Goal: Information Seeking & Learning: Learn about a topic

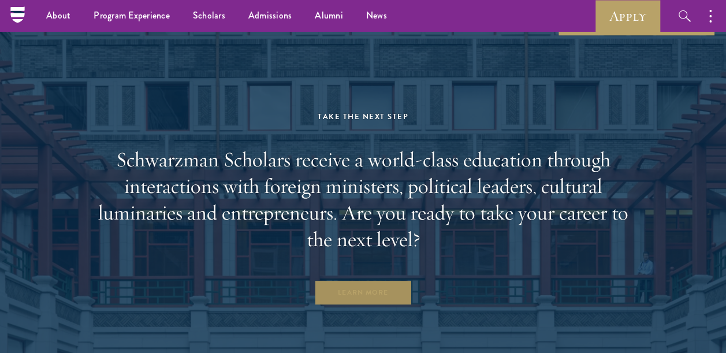
scroll to position [3225, 0]
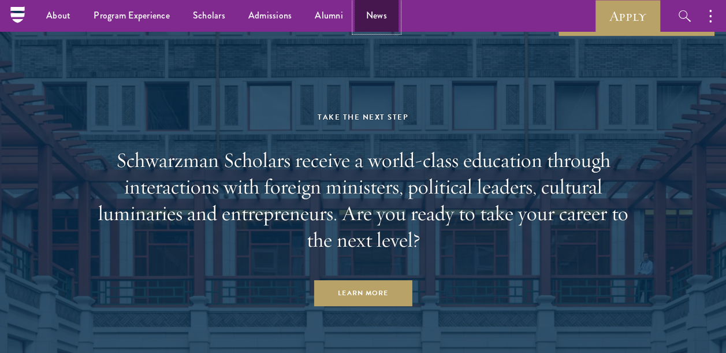
click at [378, 14] on link "News" at bounding box center [377, 16] width 44 height 32
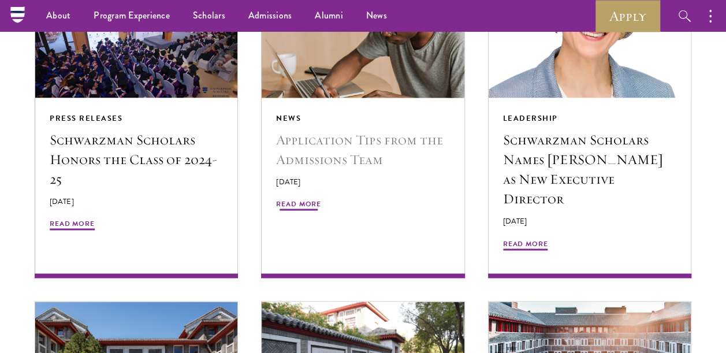
scroll to position [933, 0]
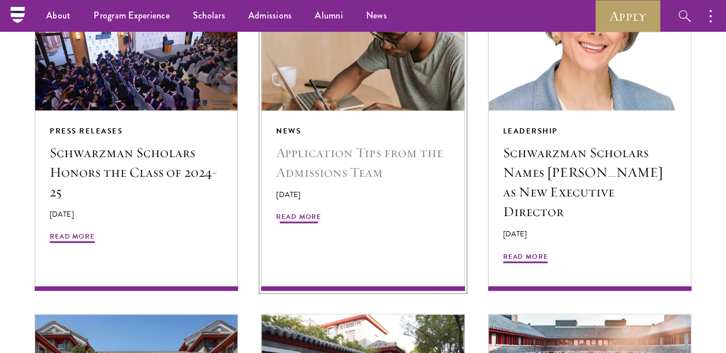
click at [303, 217] on span "Read More" at bounding box center [298, 218] width 45 height 14
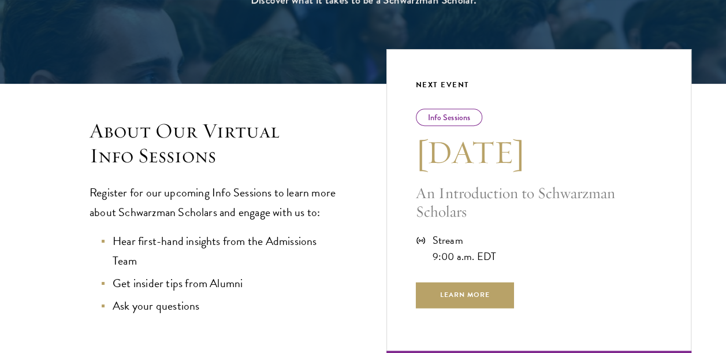
scroll to position [213, 0]
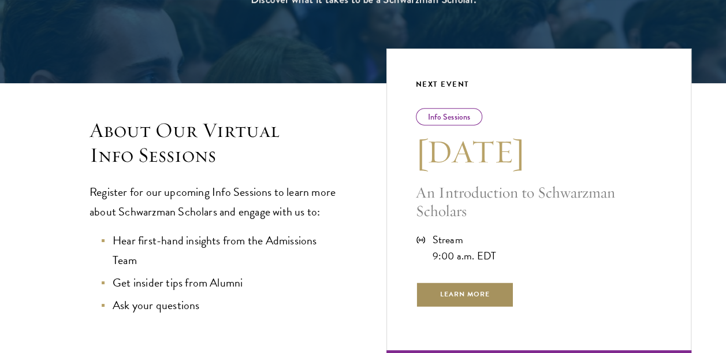
click at [450, 295] on span "Learn More" at bounding box center [465, 294] width 99 height 26
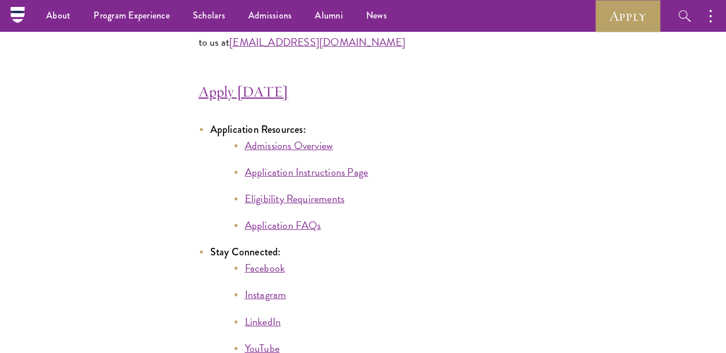
scroll to position [5938, 0]
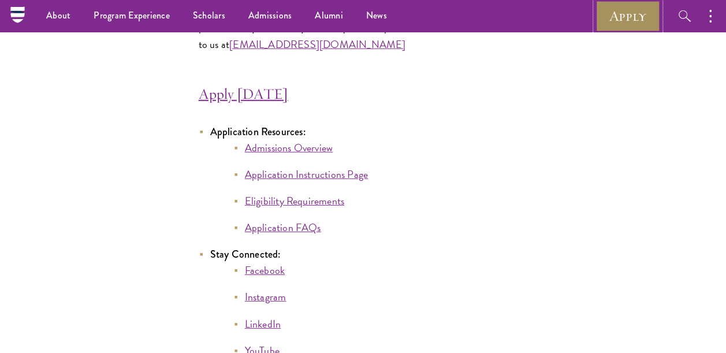
click at [606, 17] on link "Apply" at bounding box center [628, 16] width 65 height 32
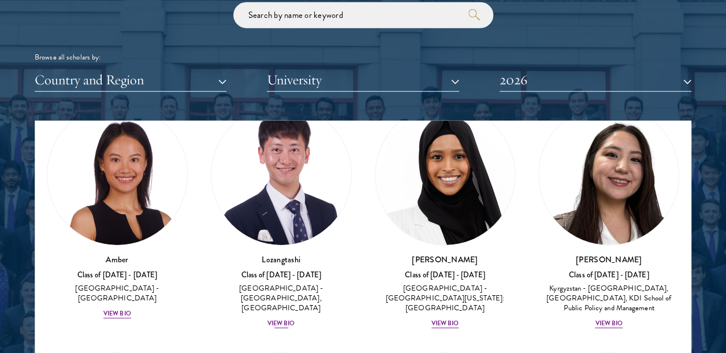
scroll to position [33, 0]
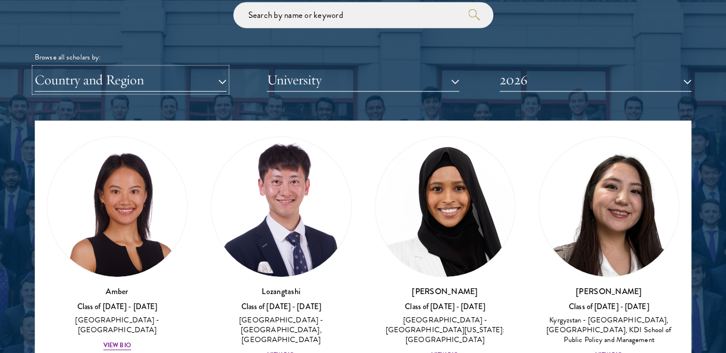
click at [199, 81] on button "Country and Region" at bounding box center [131, 80] width 192 height 24
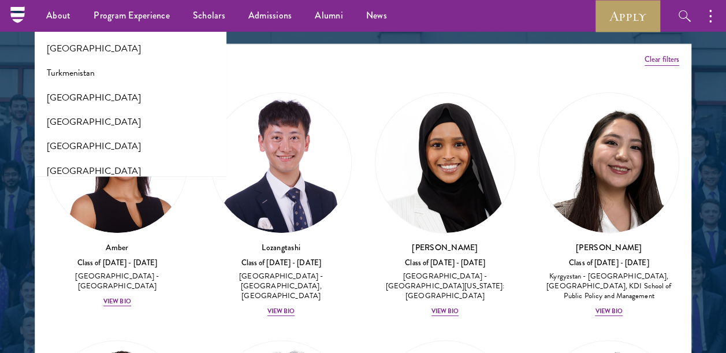
scroll to position [2319, 0]
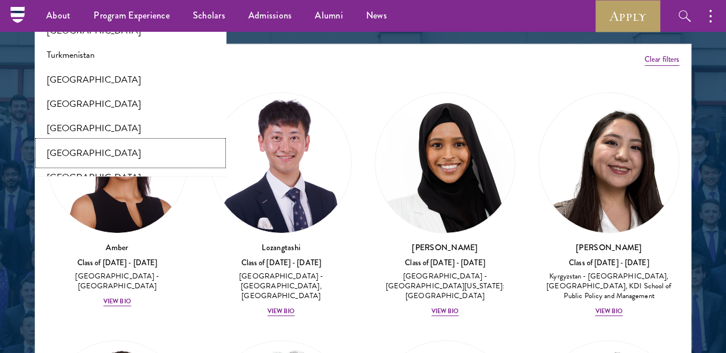
click at [126, 141] on button "[GEOGRAPHIC_DATA]" at bounding box center [130, 153] width 185 height 24
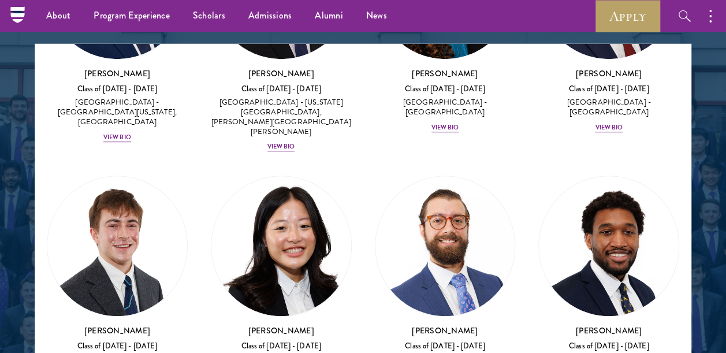
scroll to position [2445, 0]
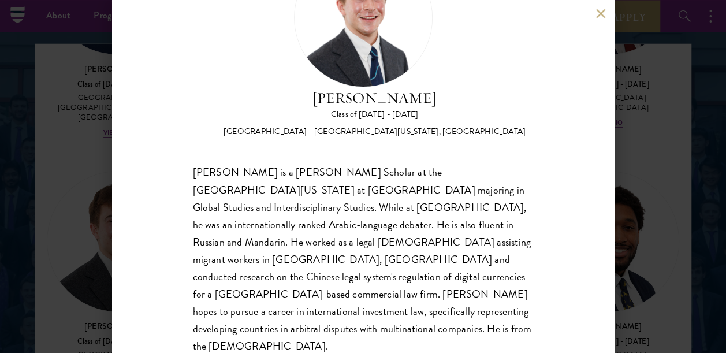
scroll to position [88, 0]
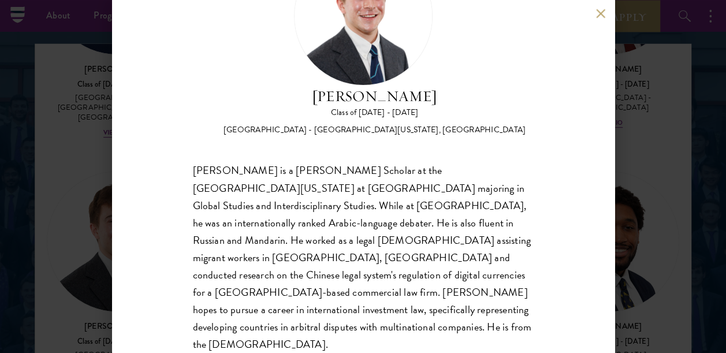
click at [661, 140] on div "[PERSON_NAME] Class of [DATE] - [DATE] [GEOGRAPHIC_DATA] - [GEOGRAPHIC_DATA][US…" at bounding box center [363, 176] width 726 height 353
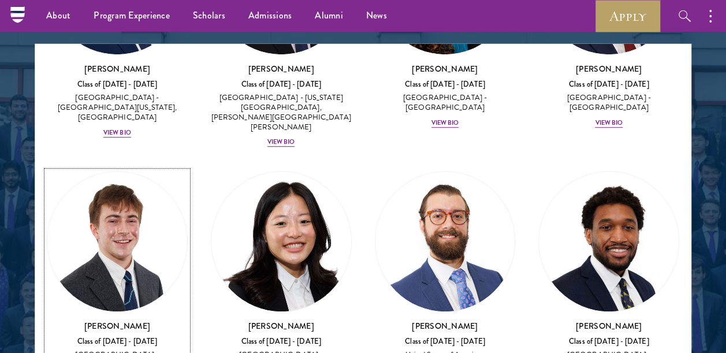
scroll to position [2444, 0]
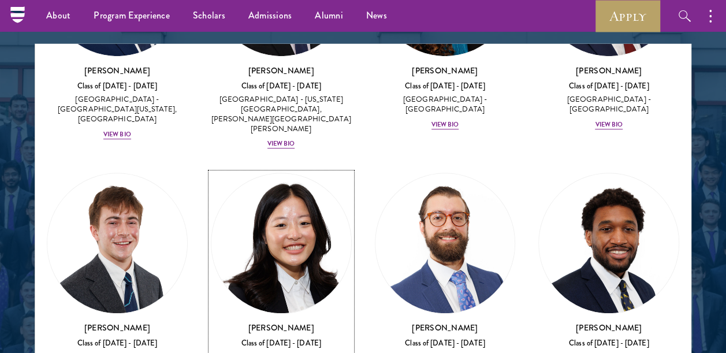
click at [294, 339] on div "Class of [DATE] - [DATE]" at bounding box center [281, 344] width 141 height 10
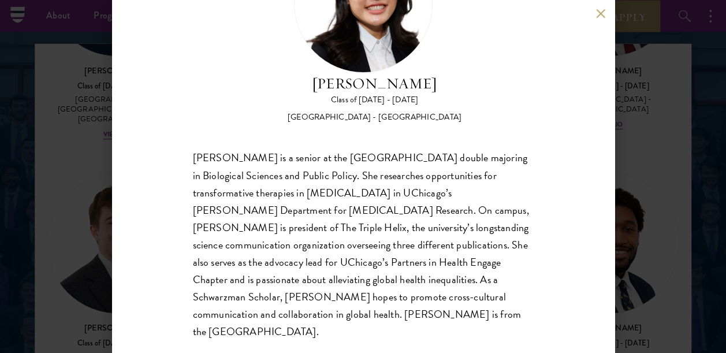
scroll to position [98, 0]
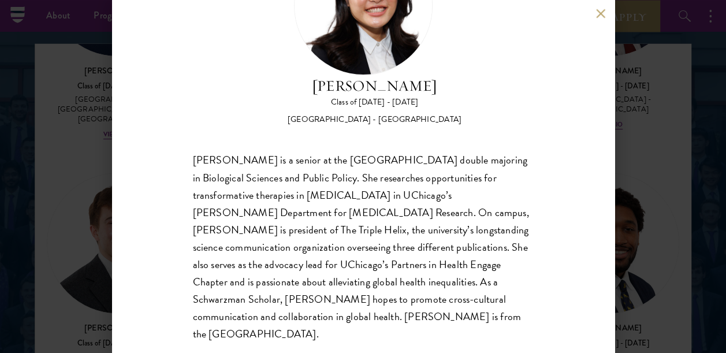
click at [601, 12] on button at bounding box center [601, 14] width 10 height 10
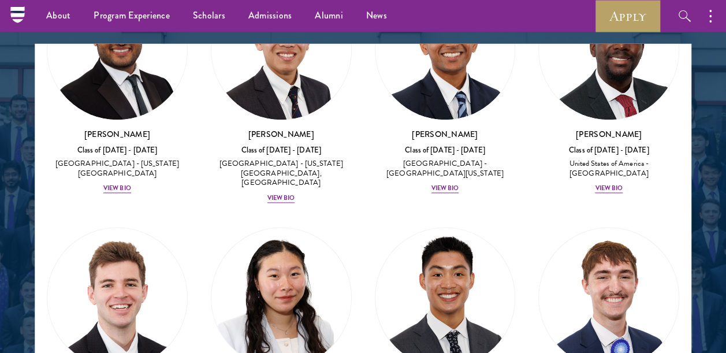
scroll to position [2913, 0]
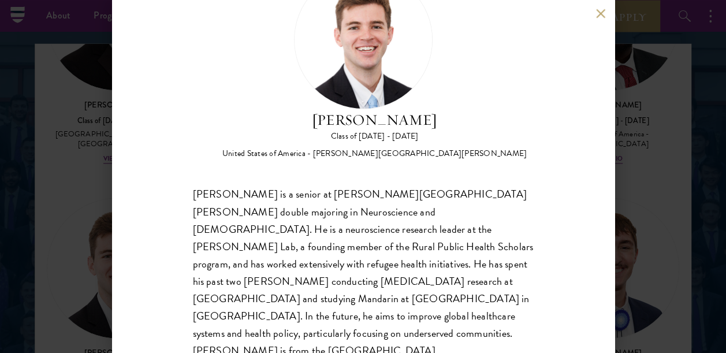
scroll to position [69, 0]
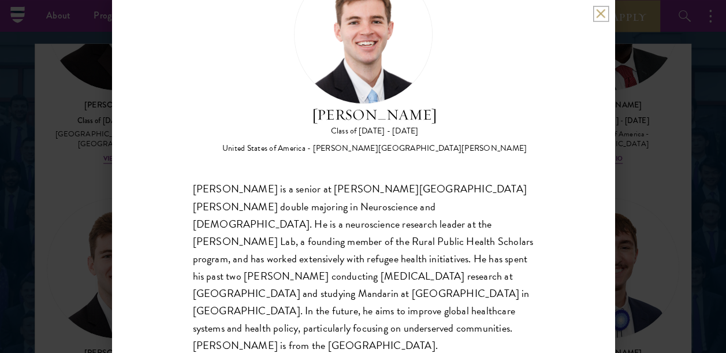
click at [602, 13] on button at bounding box center [601, 14] width 10 height 10
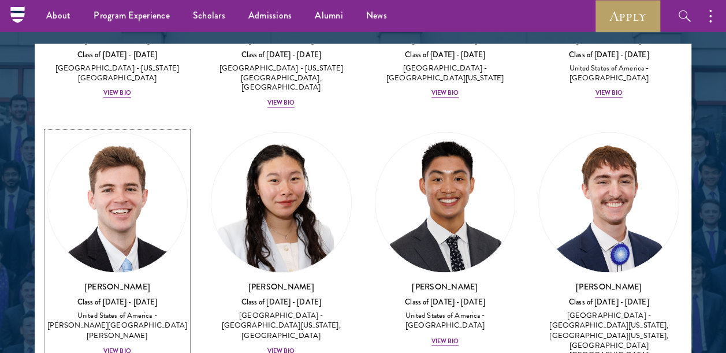
scroll to position [2920, 0]
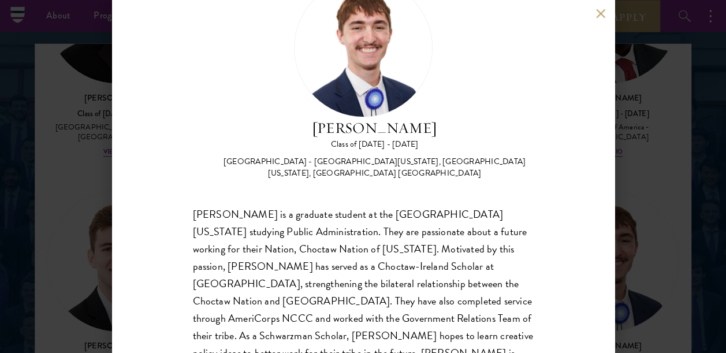
scroll to position [85, 0]
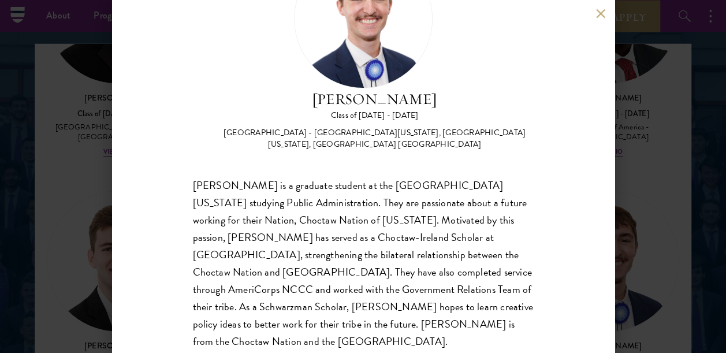
click at [622, 132] on div "[PERSON_NAME] Class of [DATE] - [DATE] [GEOGRAPHIC_DATA] - [GEOGRAPHIC_DATA][US…" at bounding box center [363, 176] width 726 height 353
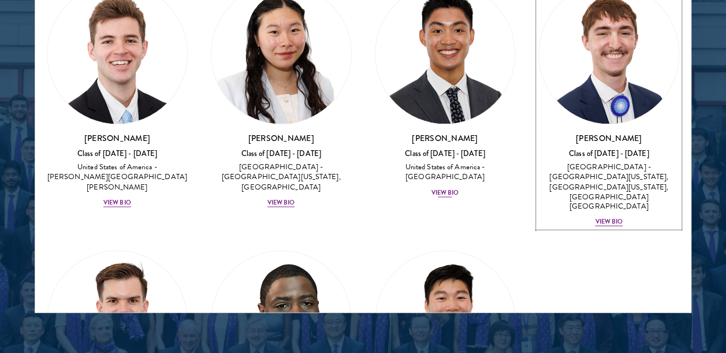
scroll to position [1541, 0]
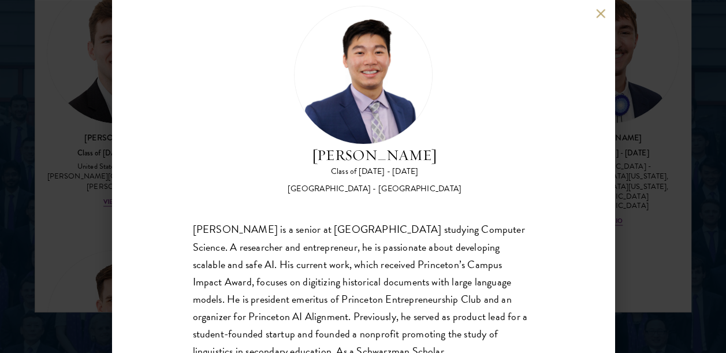
scroll to position [70, 0]
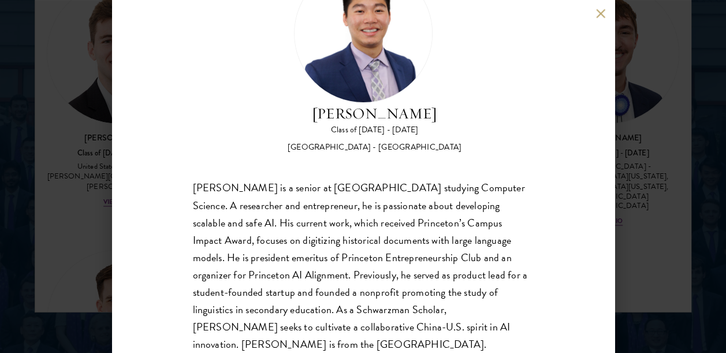
click at [656, 140] on div "[PERSON_NAME] Class of [DATE] - [DATE] [GEOGRAPHIC_DATA] - [GEOGRAPHIC_DATA] [P…" at bounding box center [363, 176] width 726 height 353
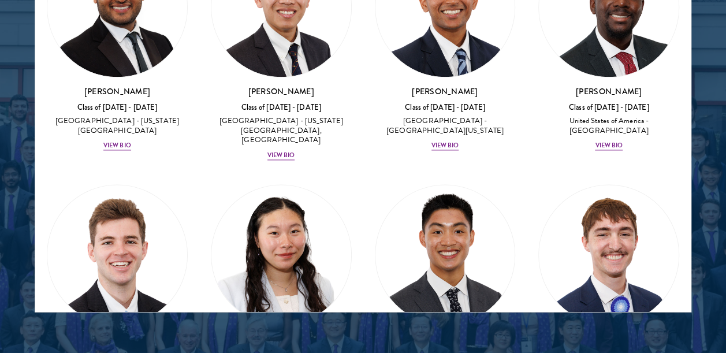
scroll to position [3027, 0]
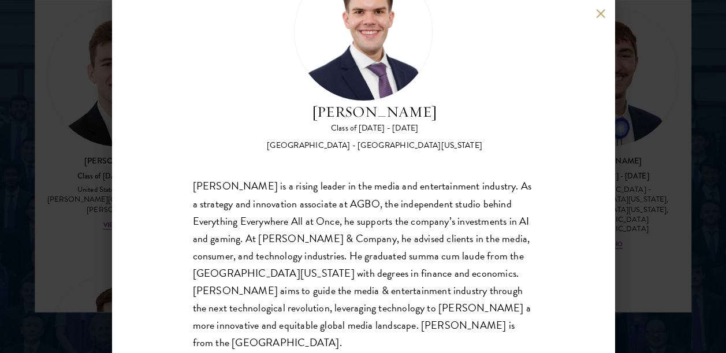
scroll to position [66, 0]
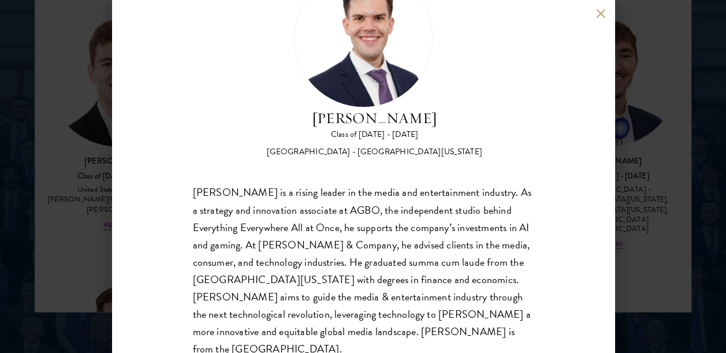
click at [93, 177] on div "[PERSON_NAME] Class of [DATE] - [DATE] [GEOGRAPHIC_DATA] - [GEOGRAPHIC_DATA][US…" at bounding box center [363, 176] width 726 height 353
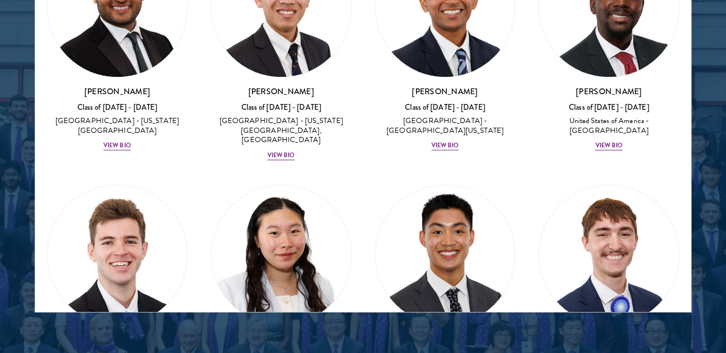
scroll to position [3027, 0]
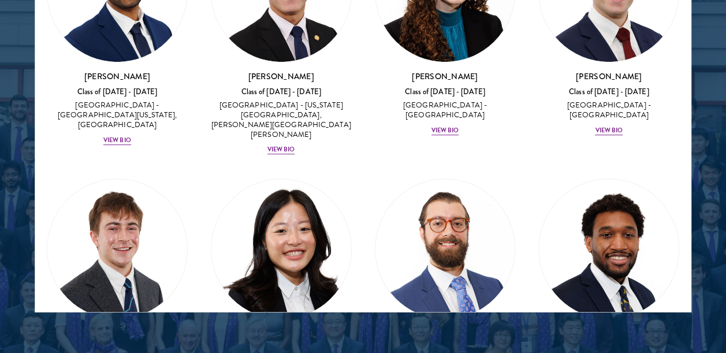
scroll to position [2178, 0]
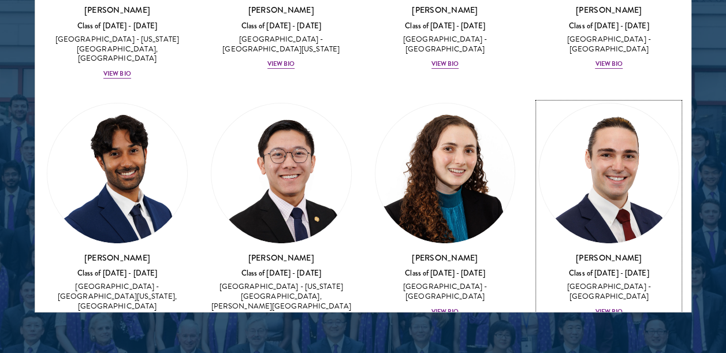
click at [602, 307] on div "View Bio" at bounding box center [609, 311] width 28 height 9
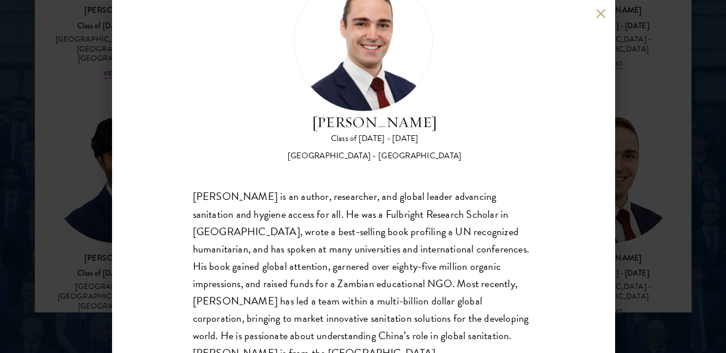
scroll to position [65, 0]
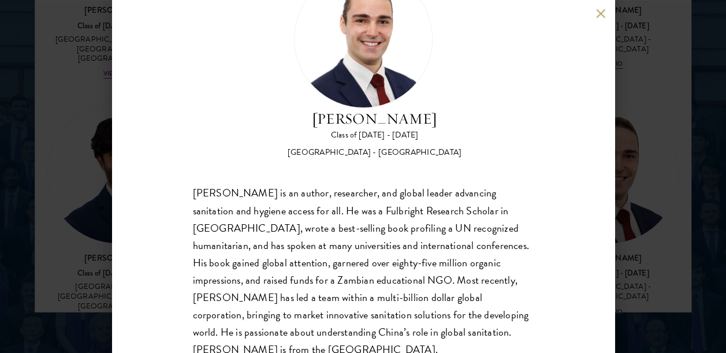
click at [643, 94] on div "[PERSON_NAME] Class of [DATE] - [DATE] [GEOGRAPHIC_DATA] - [GEOGRAPHIC_DATA] [P…" at bounding box center [363, 176] width 726 height 353
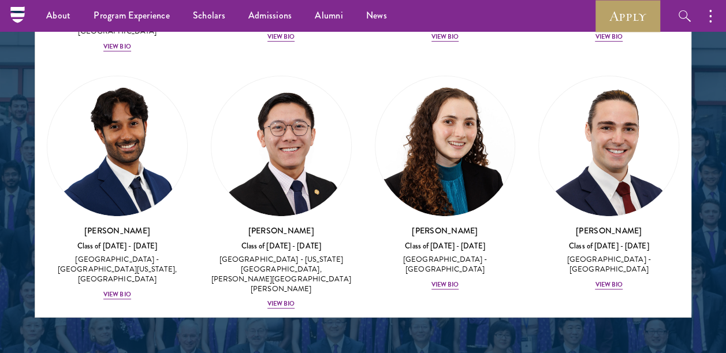
scroll to position [2150, 0]
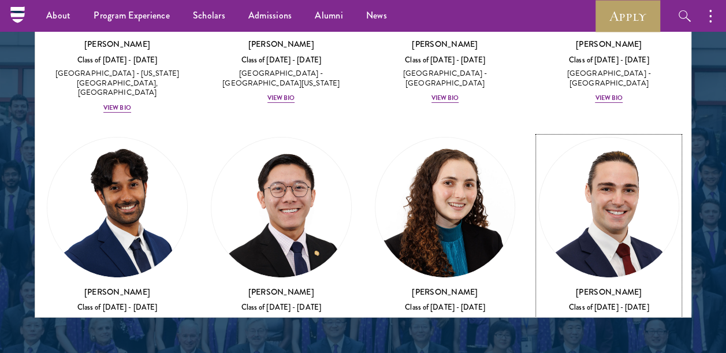
click at [595, 342] on div "View Bio" at bounding box center [609, 346] width 28 height 9
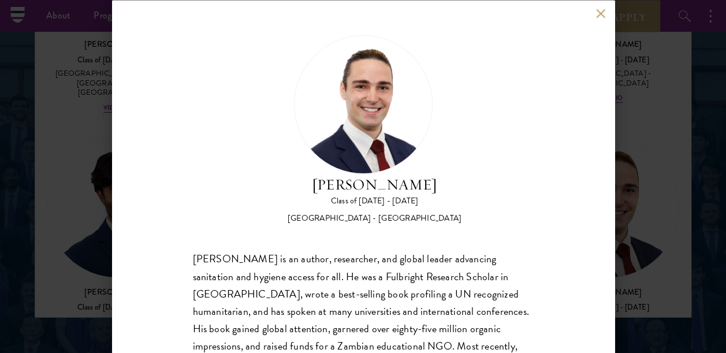
click at [602, 15] on button at bounding box center [601, 14] width 10 height 10
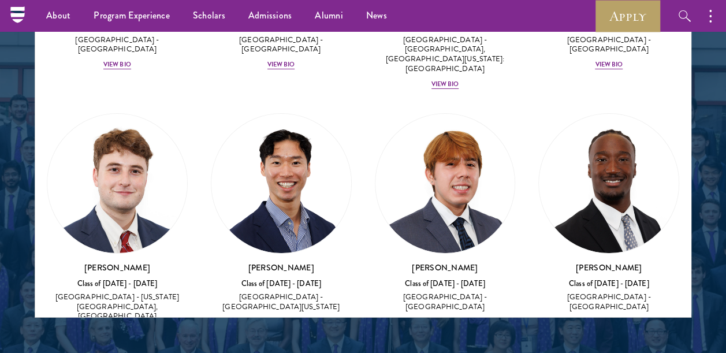
scroll to position [1924, 0]
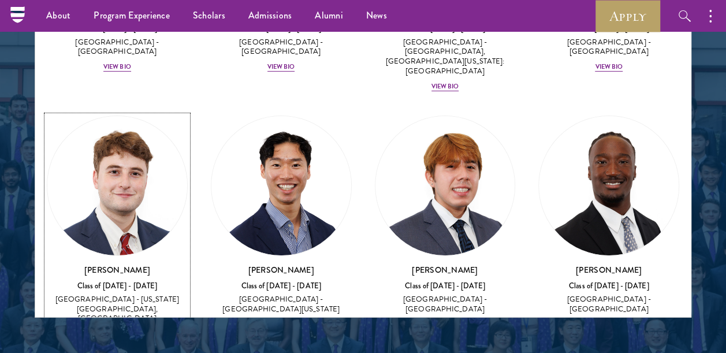
click at [107, 329] on div "View Bio" at bounding box center [117, 333] width 28 height 9
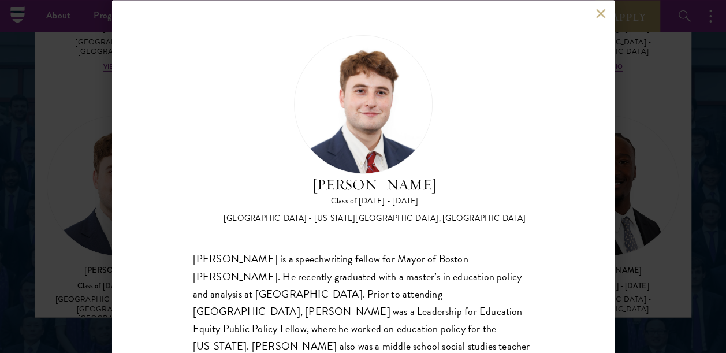
click at [599, 12] on button at bounding box center [601, 14] width 10 height 10
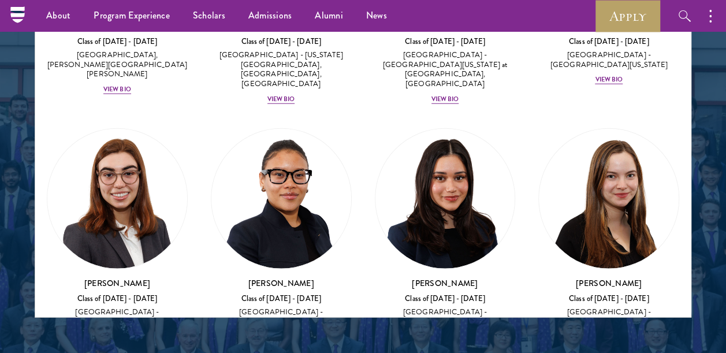
scroll to position [1421, 0]
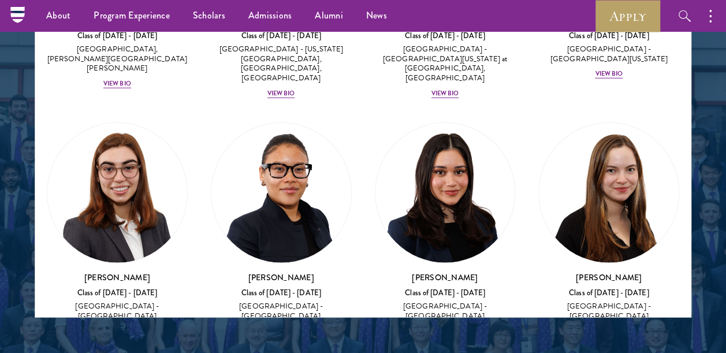
click at [611, 253] on div "[PERSON_NAME] Class of [DATE] - [DATE] [GEOGRAPHIC_DATA] - [GEOGRAPHIC_DATA] Vi…" at bounding box center [609, 230] width 164 height 238
click at [602, 327] on div "View Bio" at bounding box center [609, 331] width 28 height 9
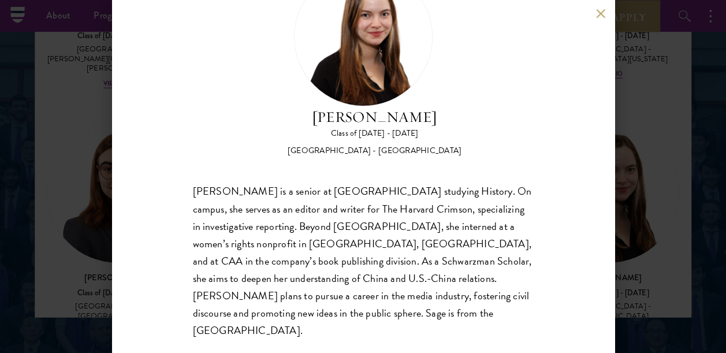
scroll to position [69, 0]
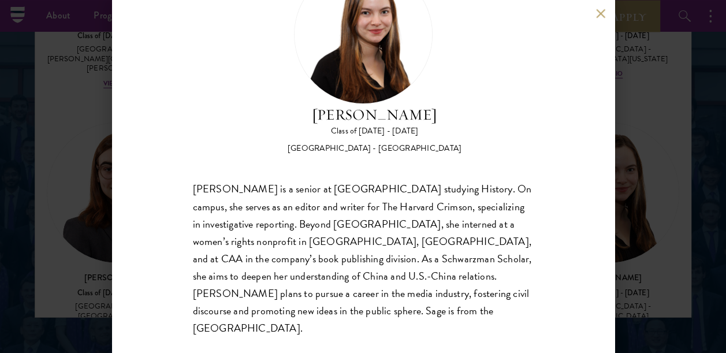
click at [659, 131] on div "[PERSON_NAME] Class of [DATE] - [DATE] [GEOGRAPHIC_DATA] - [GEOGRAPHIC_DATA] [P…" at bounding box center [363, 176] width 726 height 353
click at [599, 17] on button at bounding box center [601, 14] width 10 height 10
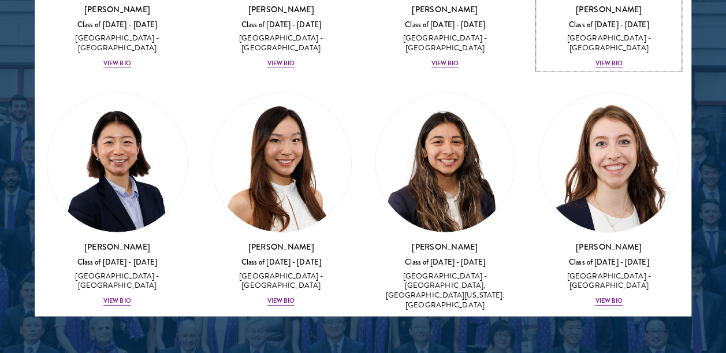
scroll to position [1713, 0]
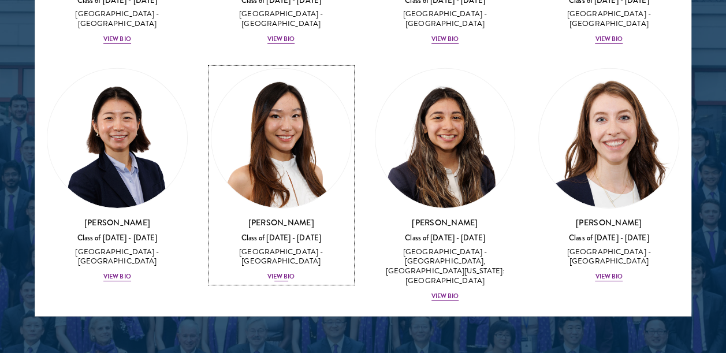
click at [278, 272] on div "View Bio" at bounding box center [282, 276] width 28 height 9
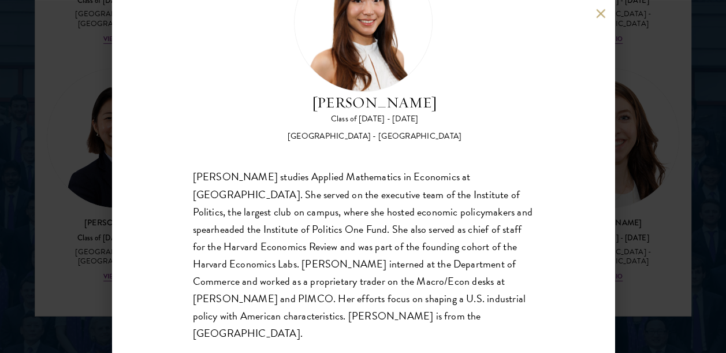
scroll to position [83, 0]
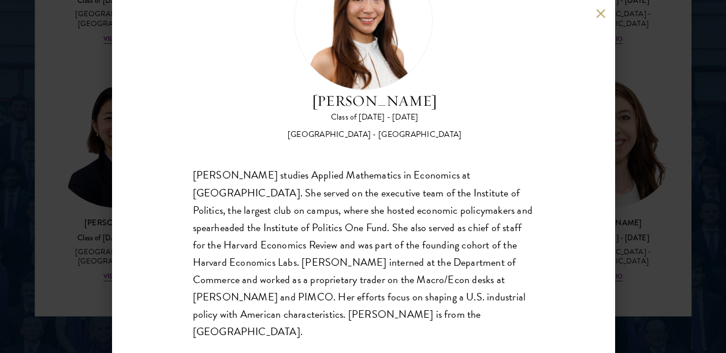
click at [621, 150] on div "[PERSON_NAME] Class of [DATE] - [DATE] [GEOGRAPHIC_DATA] - [GEOGRAPHIC_DATA] [P…" at bounding box center [363, 176] width 726 height 353
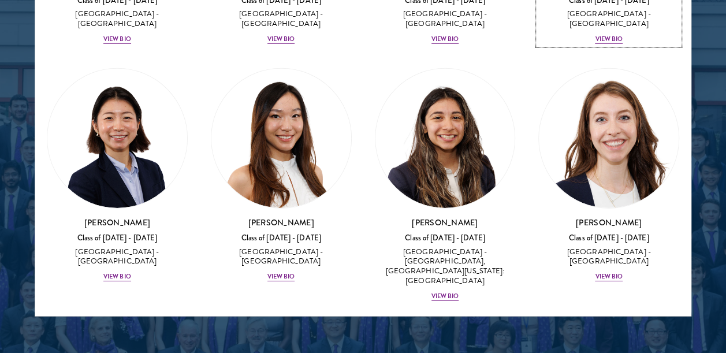
click at [596, 10] on div "Amber Class of [DATE] - [DATE] [GEOGRAPHIC_DATA] - [GEOGRAPHIC_DATA] View Bio C…" at bounding box center [363, 60] width 656 height 3540
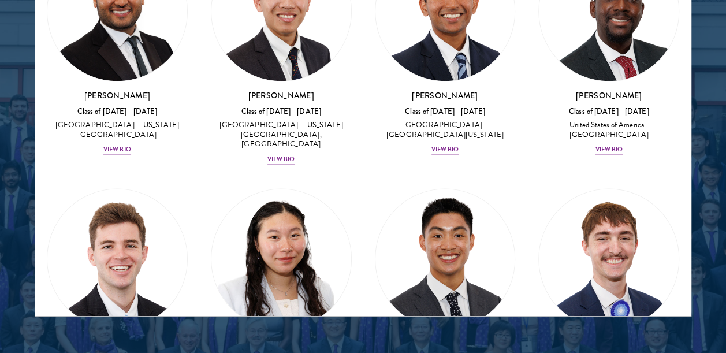
scroll to position [3027, 0]
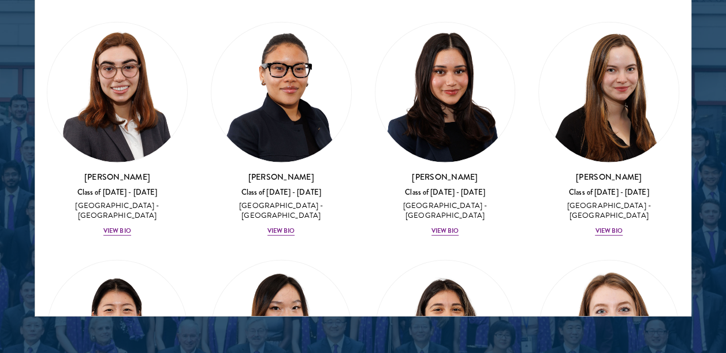
scroll to position [1520, 0]
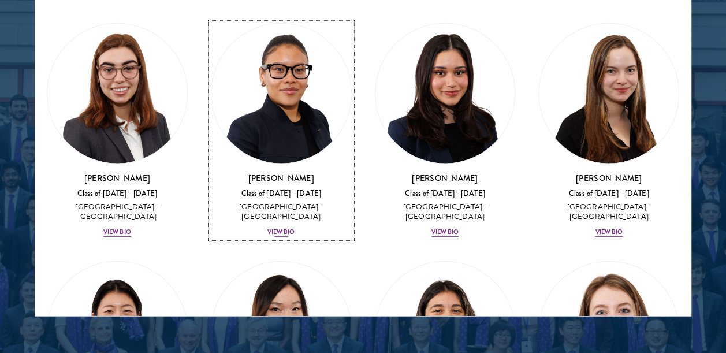
click at [273, 228] on div "View Bio" at bounding box center [282, 232] width 28 height 9
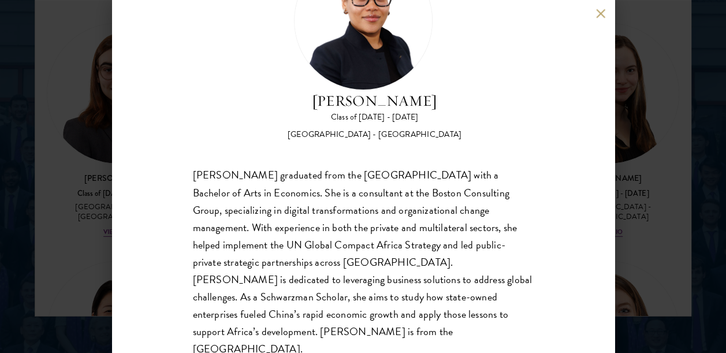
scroll to position [105, 0]
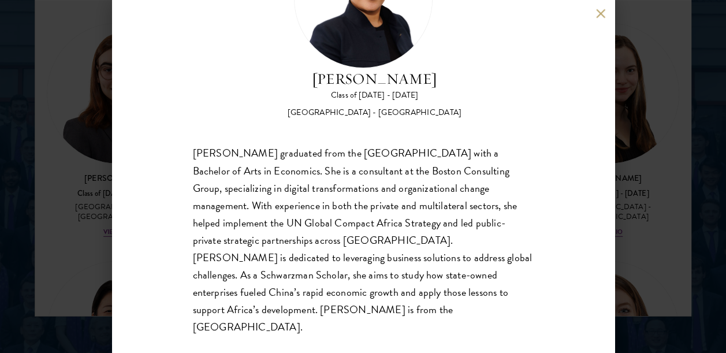
click at [654, 86] on div "[PERSON_NAME] Class of [DATE] - [DATE] [GEOGRAPHIC_DATA] - [GEOGRAPHIC_DATA] [P…" at bounding box center [363, 176] width 726 height 353
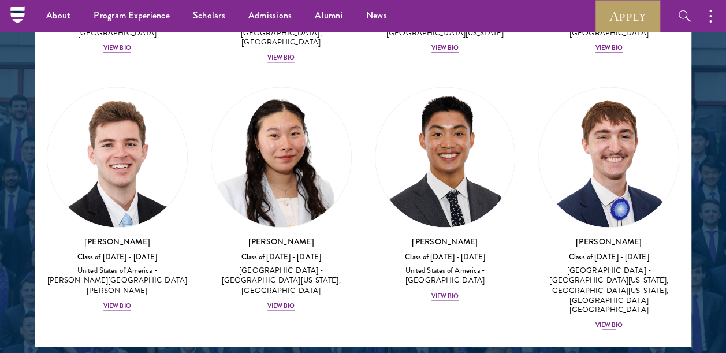
scroll to position [2848, 0]
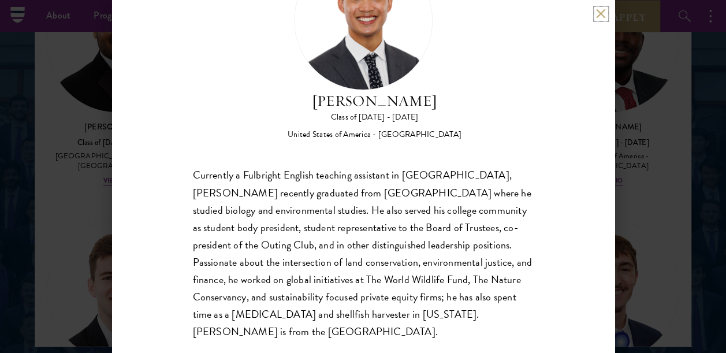
scroll to position [60, 0]
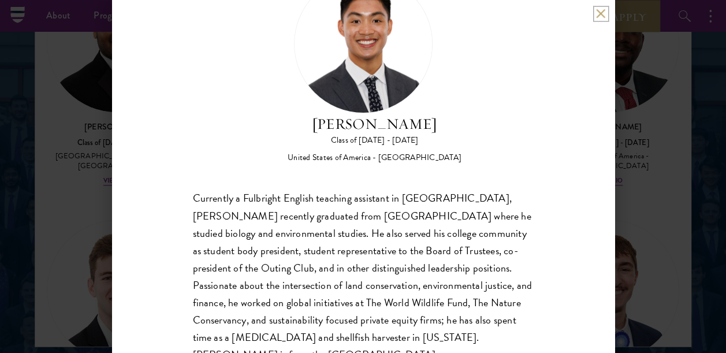
click at [601, 13] on button at bounding box center [601, 14] width 10 height 10
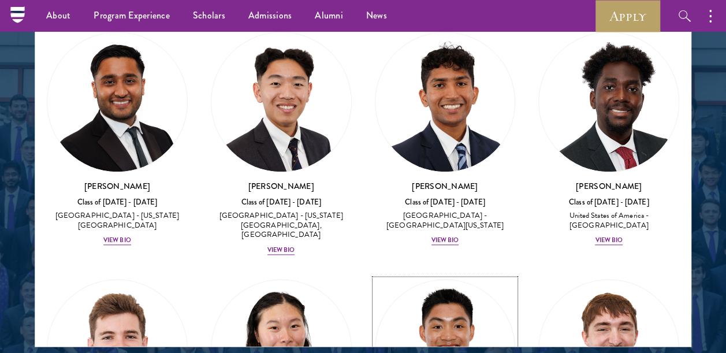
scroll to position [2789, 0]
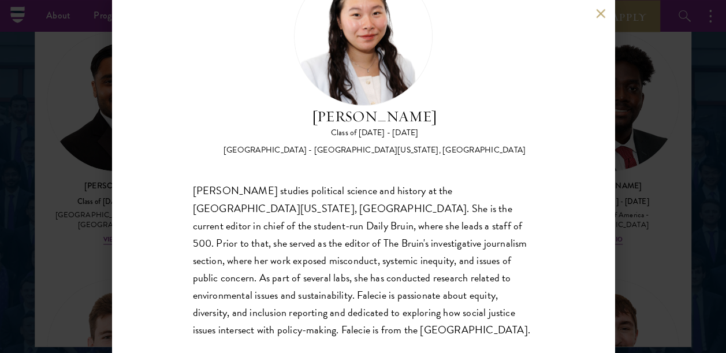
scroll to position [88, 0]
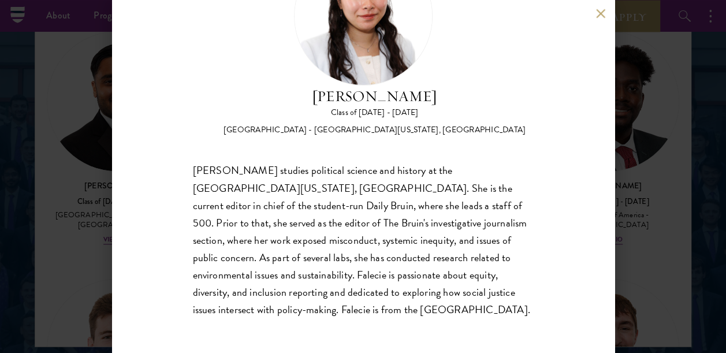
click at [73, 245] on div "[PERSON_NAME] Class of [DATE] - [DATE] [GEOGRAPHIC_DATA] - [GEOGRAPHIC_DATA][US…" at bounding box center [363, 176] width 726 height 353
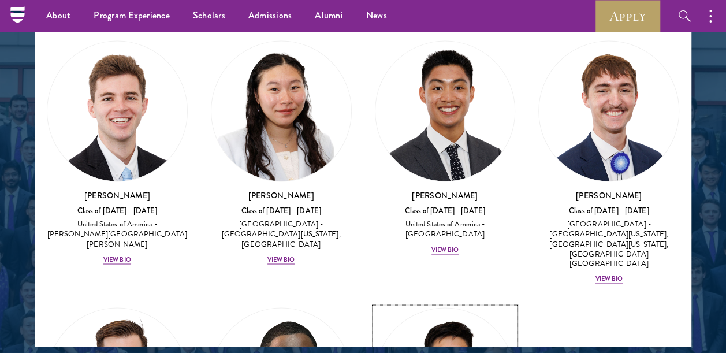
scroll to position [3027, 0]
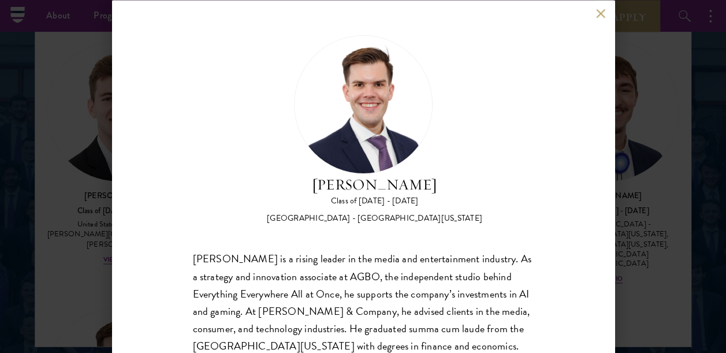
scroll to position [1, 0]
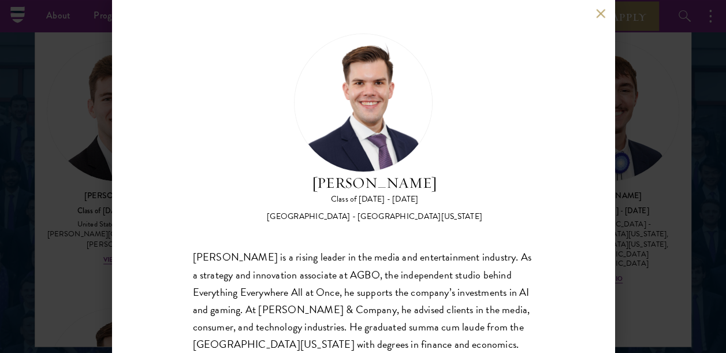
drag, startPoint x: 706, startPoint y: 152, endPoint x: 599, endPoint y: 12, distance: 176.5
click at [706, 152] on div "[PERSON_NAME] Class of [DATE] - [DATE] [GEOGRAPHIC_DATA] - [GEOGRAPHIC_DATA][US…" at bounding box center [363, 176] width 726 height 353
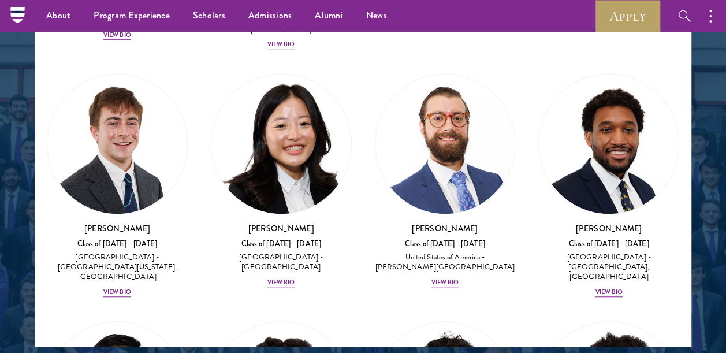
scroll to position [2410, 0]
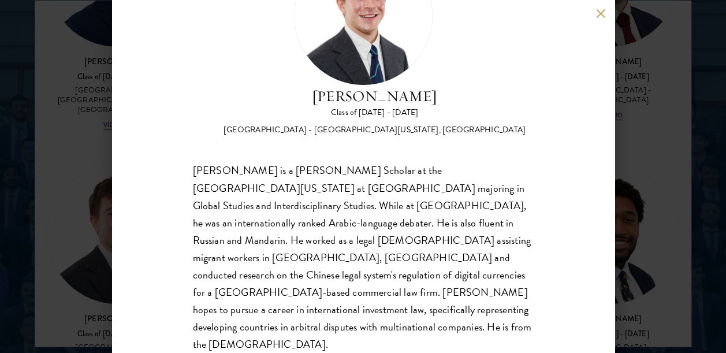
scroll to position [1521, 0]
